Goal: Transaction & Acquisition: Obtain resource

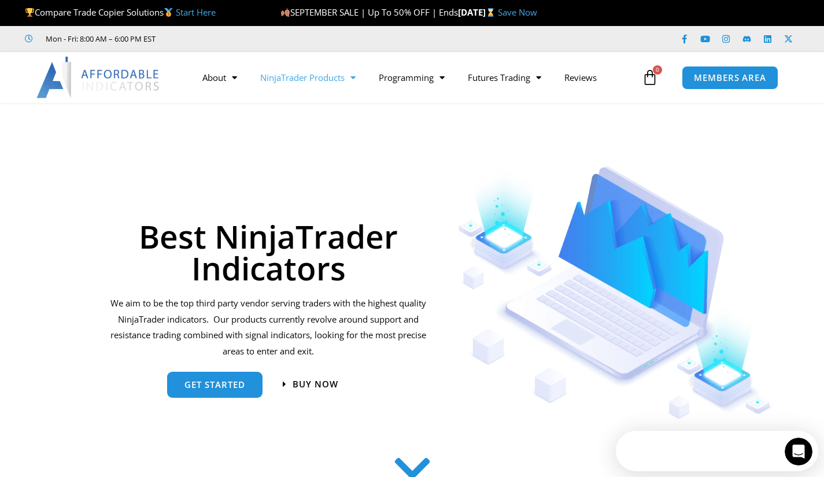
click at [355, 76] on span "Menu" at bounding box center [350, 78] width 11 height 20
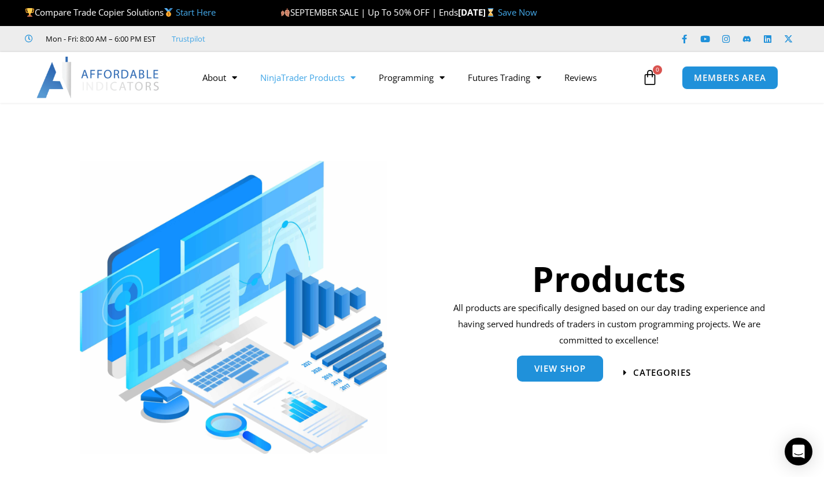
click at [562, 366] on span "View Shop" at bounding box center [559, 370] width 51 height 9
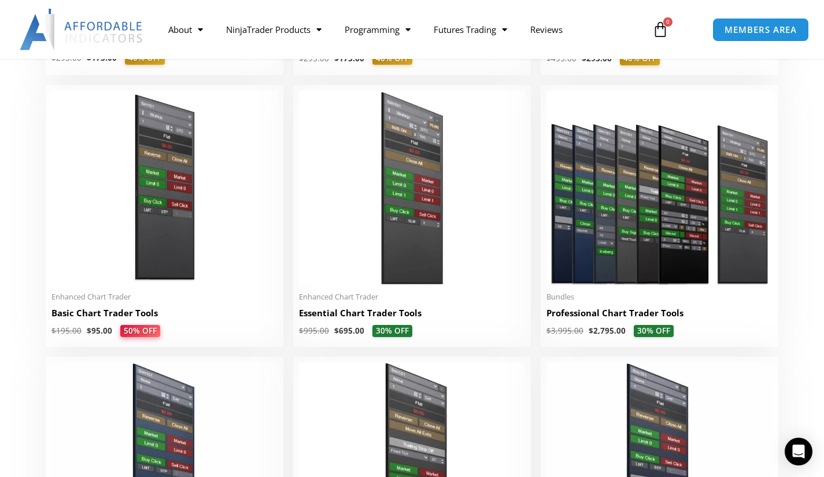
scroll to position [520, 0]
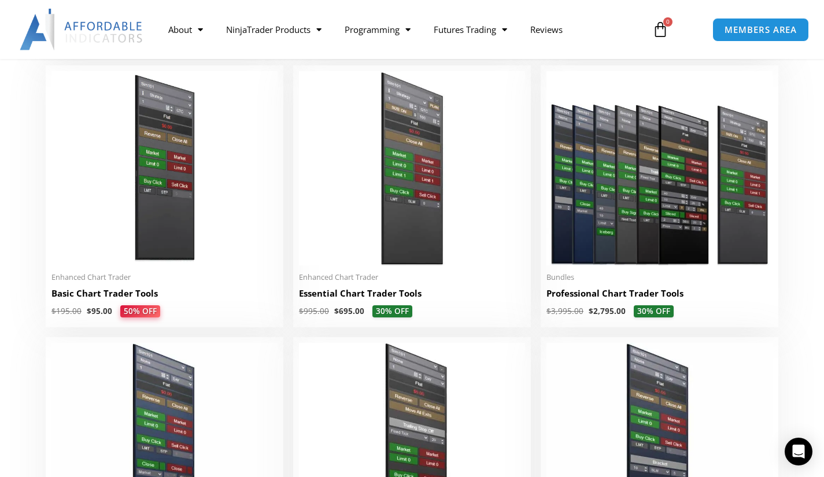
click at [172, 239] on img at bounding box center [164, 168] width 226 height 194
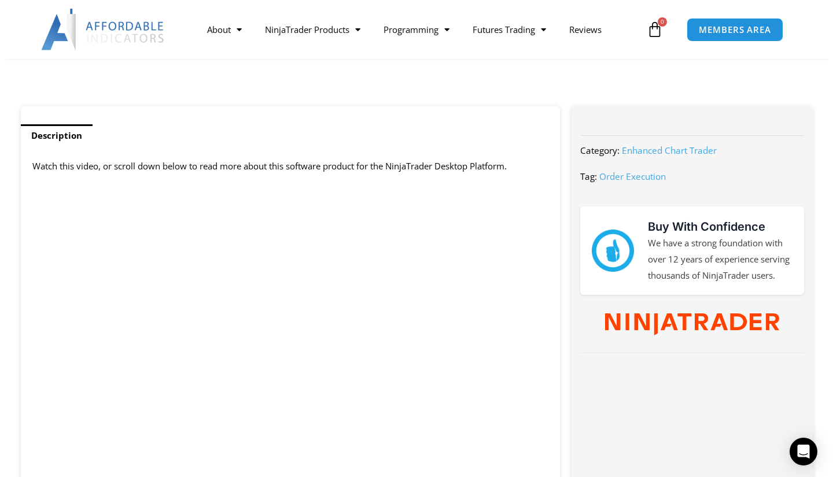
scroll to position [578, 0]
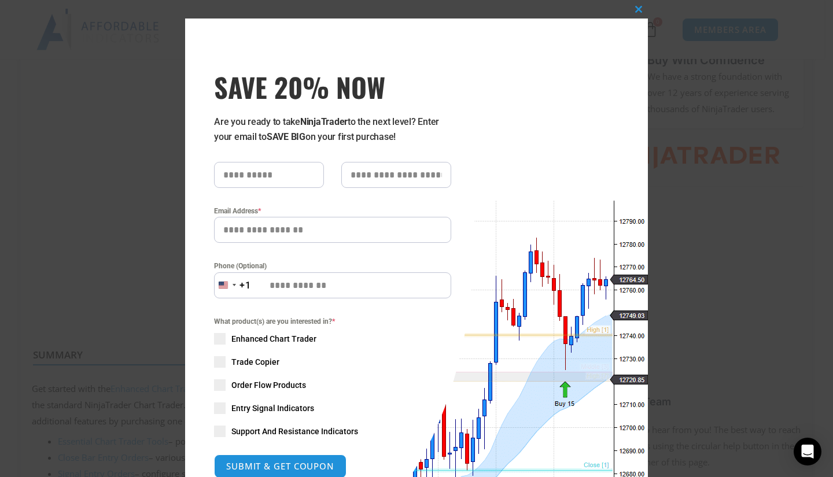
click at [243, 175] on input "text" at bounding box center [269, 175] width 110 height 26
click at [249, 172] on input "text" at bounding box center [269, 175] width 110 height 26
type input "*****"
click at [347, 170] on input "text" at bounding box center [396, 175] width 110 height 26
type input "*****"
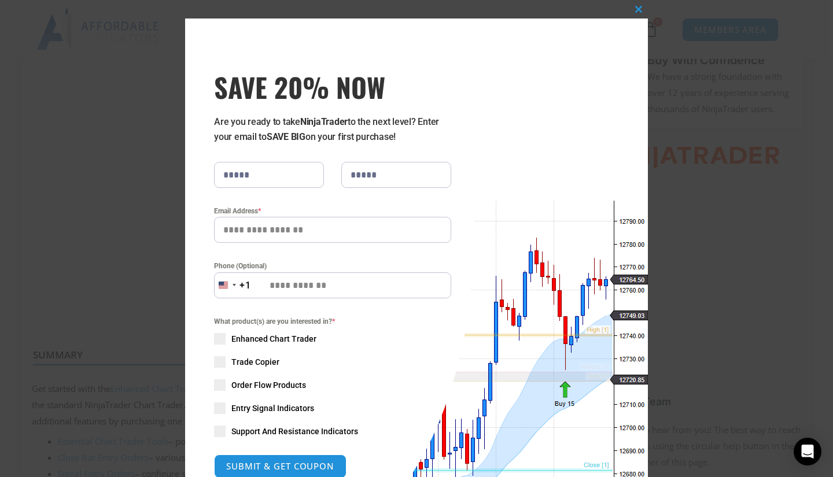
click at [291, 234] on input "Email Address *" at bounding box center [332, 230] width 237 height 26
type input "**********"
click at [216, 338] on span at bounding box center [220, 339] width 12 height 12
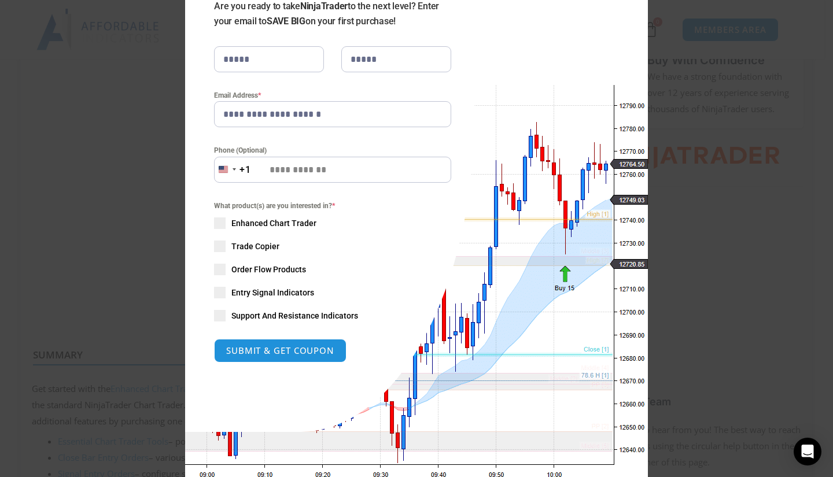
scroll to position [145, 0]
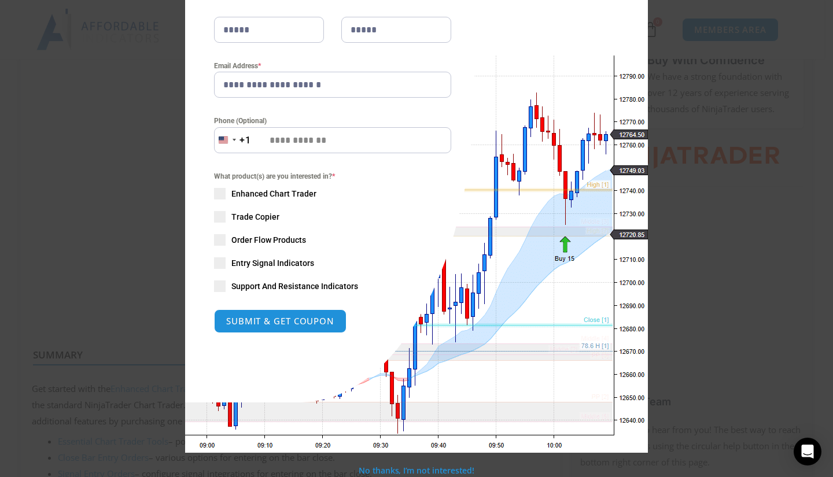
click at [264, 322] on button "SUBMIT & GET COUPON" at bounding box center [280, 321] width 132 height 24
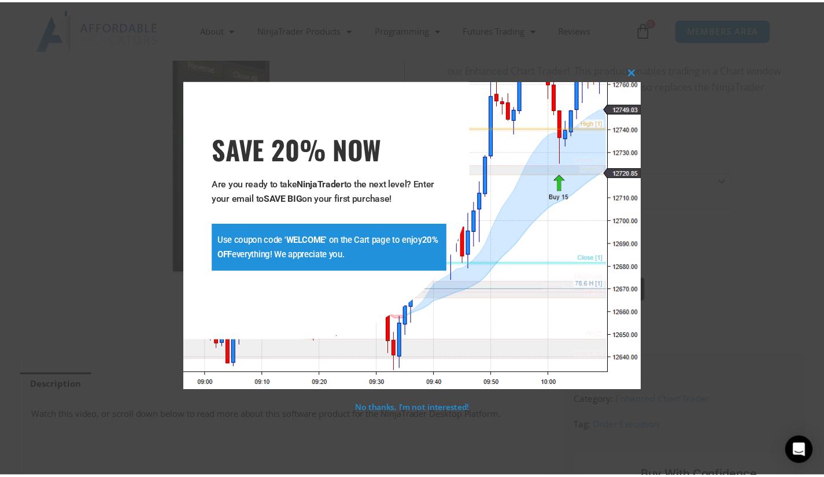
scroll to position [156, 0]
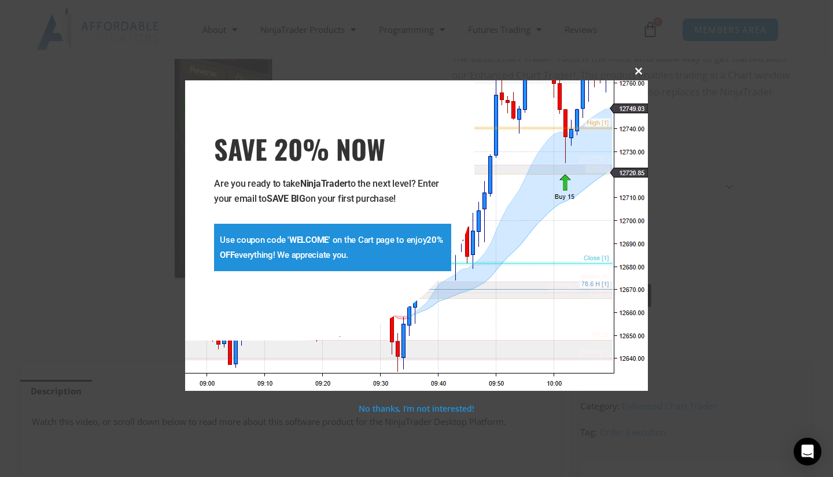
click at [635, 71] on span at bounding box center [638, 71] width 19 height 7
